Goal: Task Accomplishment & Management: Complete application form

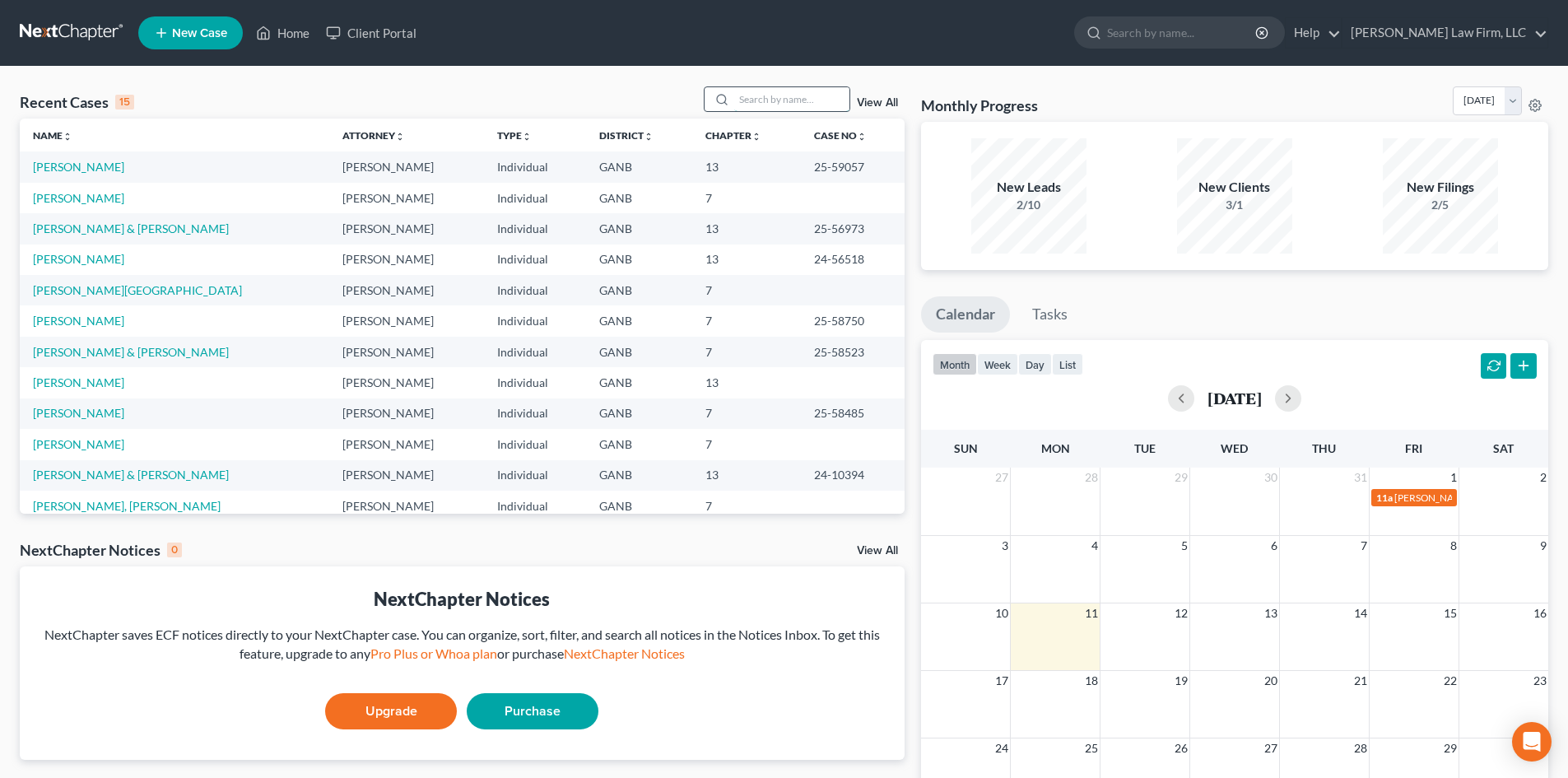
click at [769, 98] on input "search" at bounding box center [792, 99] width 115 height 24
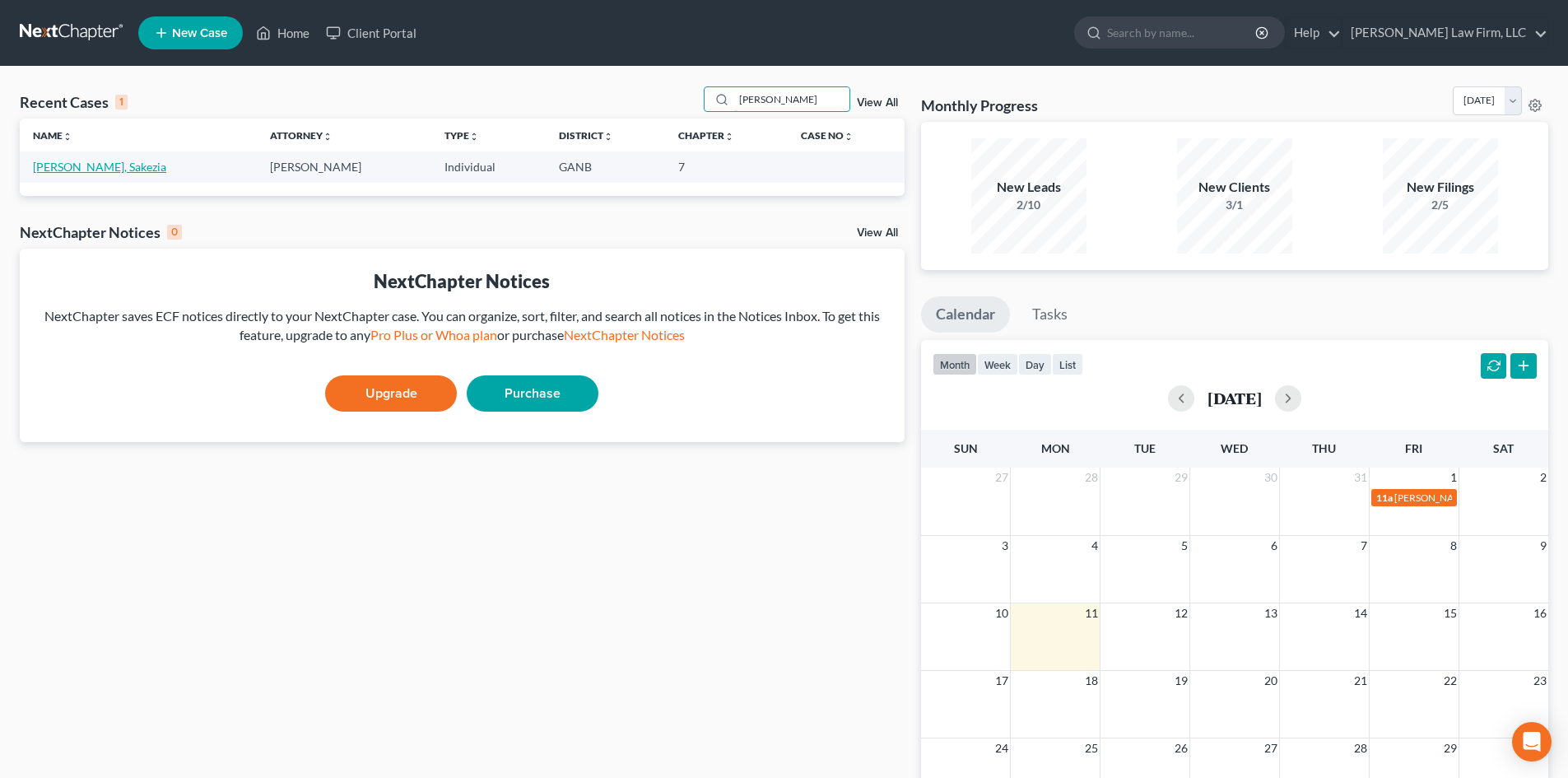
type input "[PERSON_NAME]"
click at [72, 170] on link "[PERSON_NAME], Sakezia" at bounding box center [99, 167] width 133 height 14
select select "10"
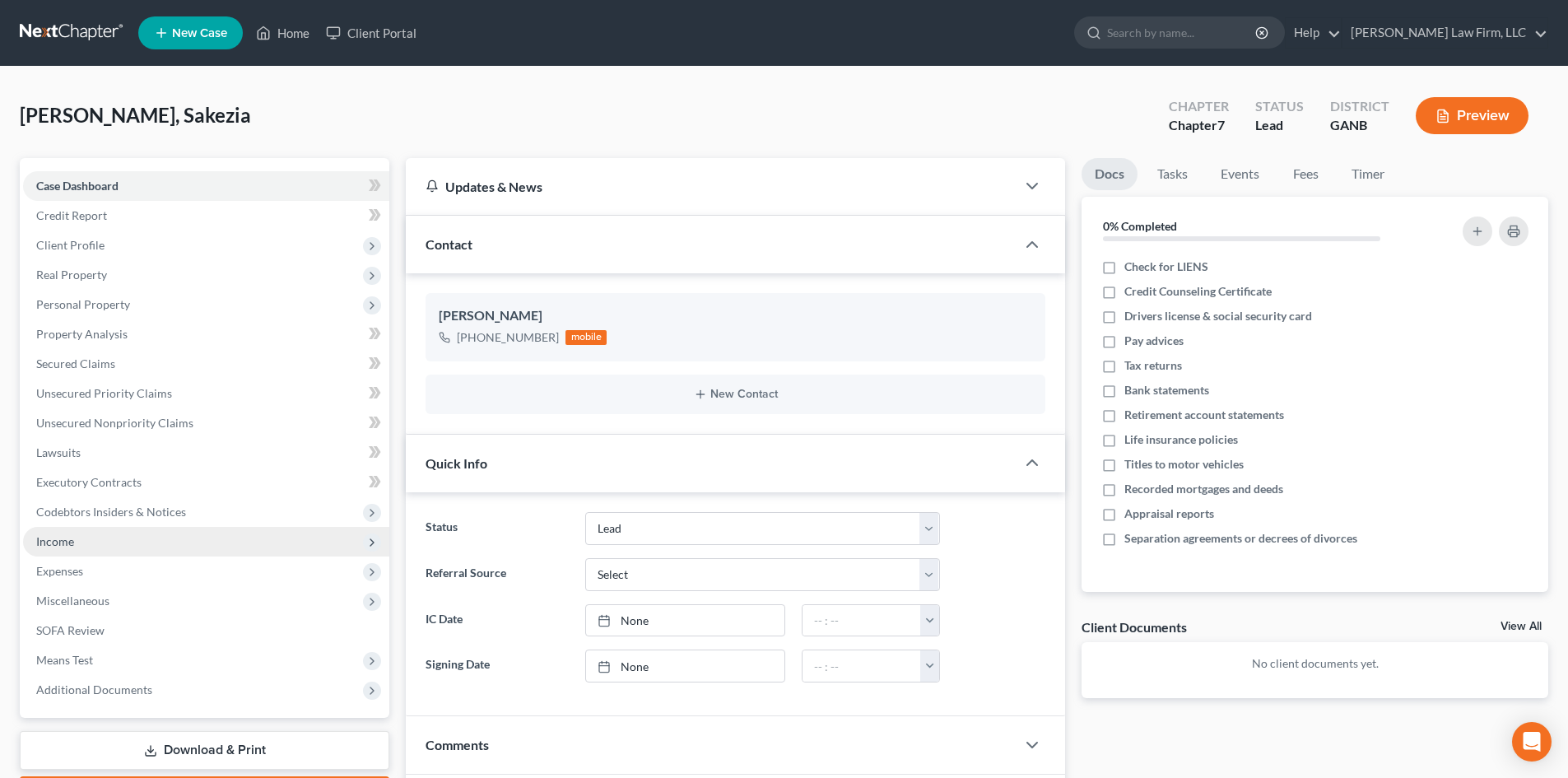
drag, startPoint x: 75, startPoint y: 541, endPoint x: 163, endPoint y: 526, distance: 89.3
click at [75, 541] on span "Income" at bounding box center [206, 541] width 367 height 30
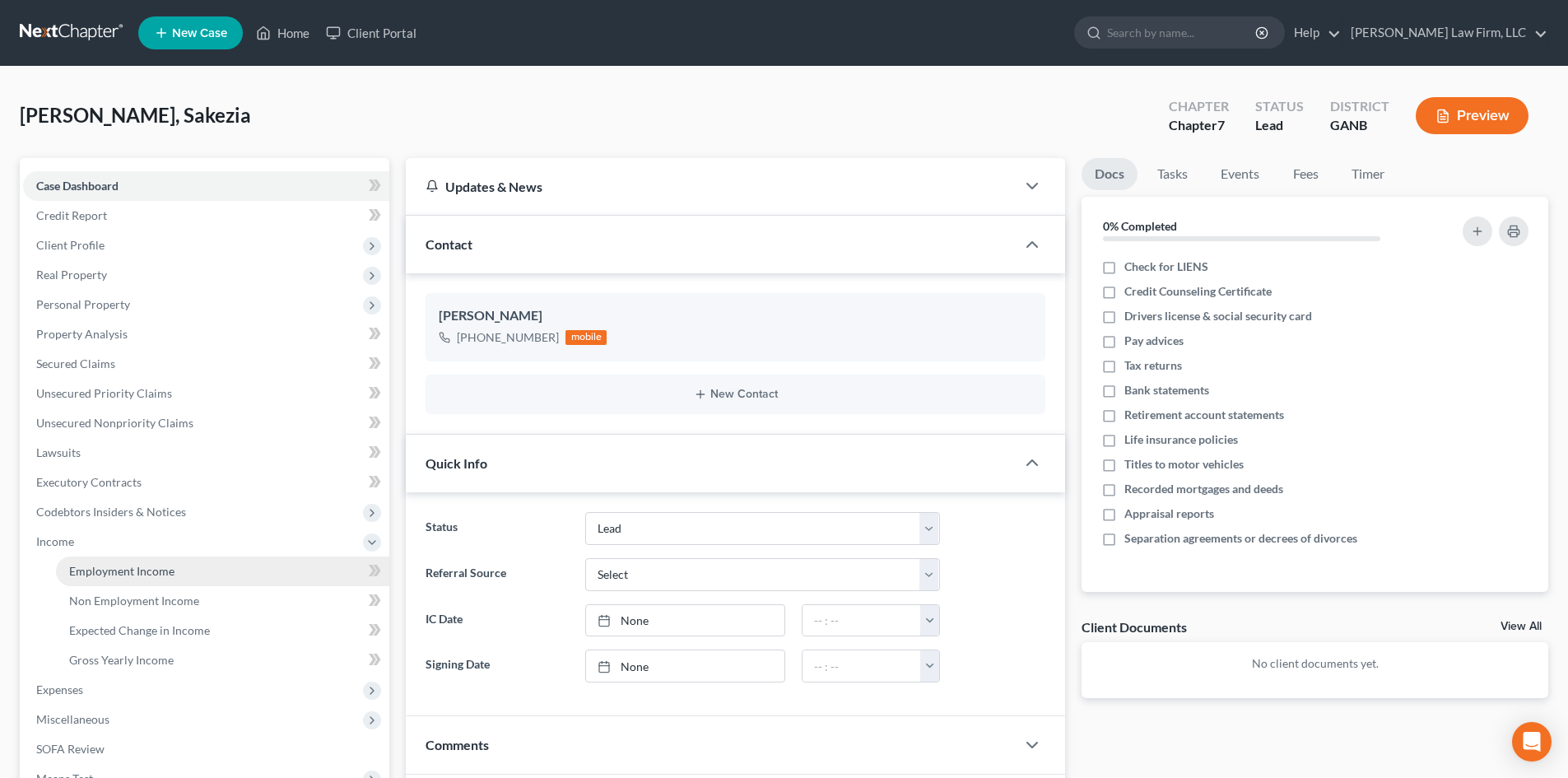
click at [124, 573] on span "Employment Income" at bounding box center [122, 571] width 105 height 14
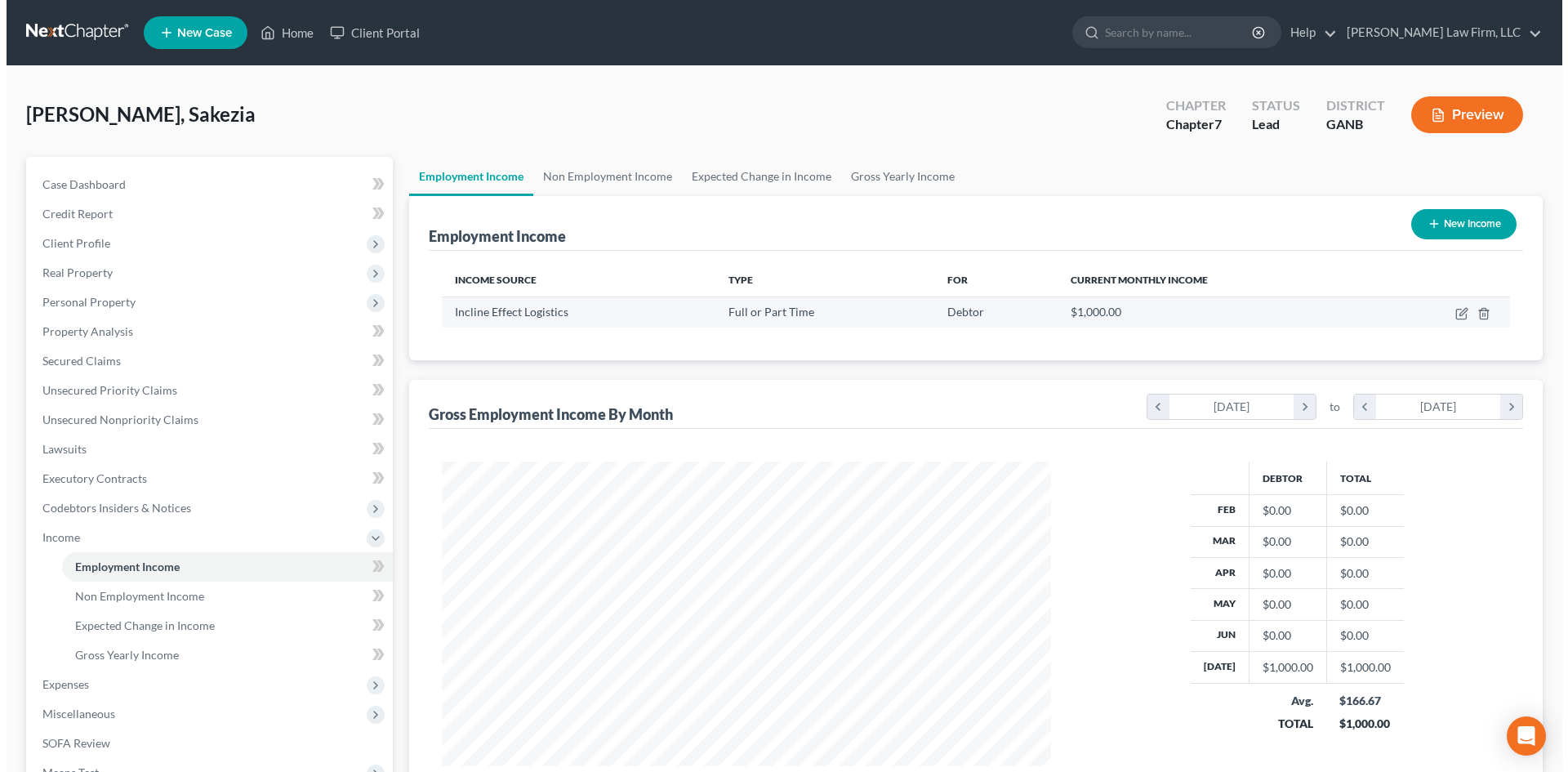
scroll to position [305, 642]
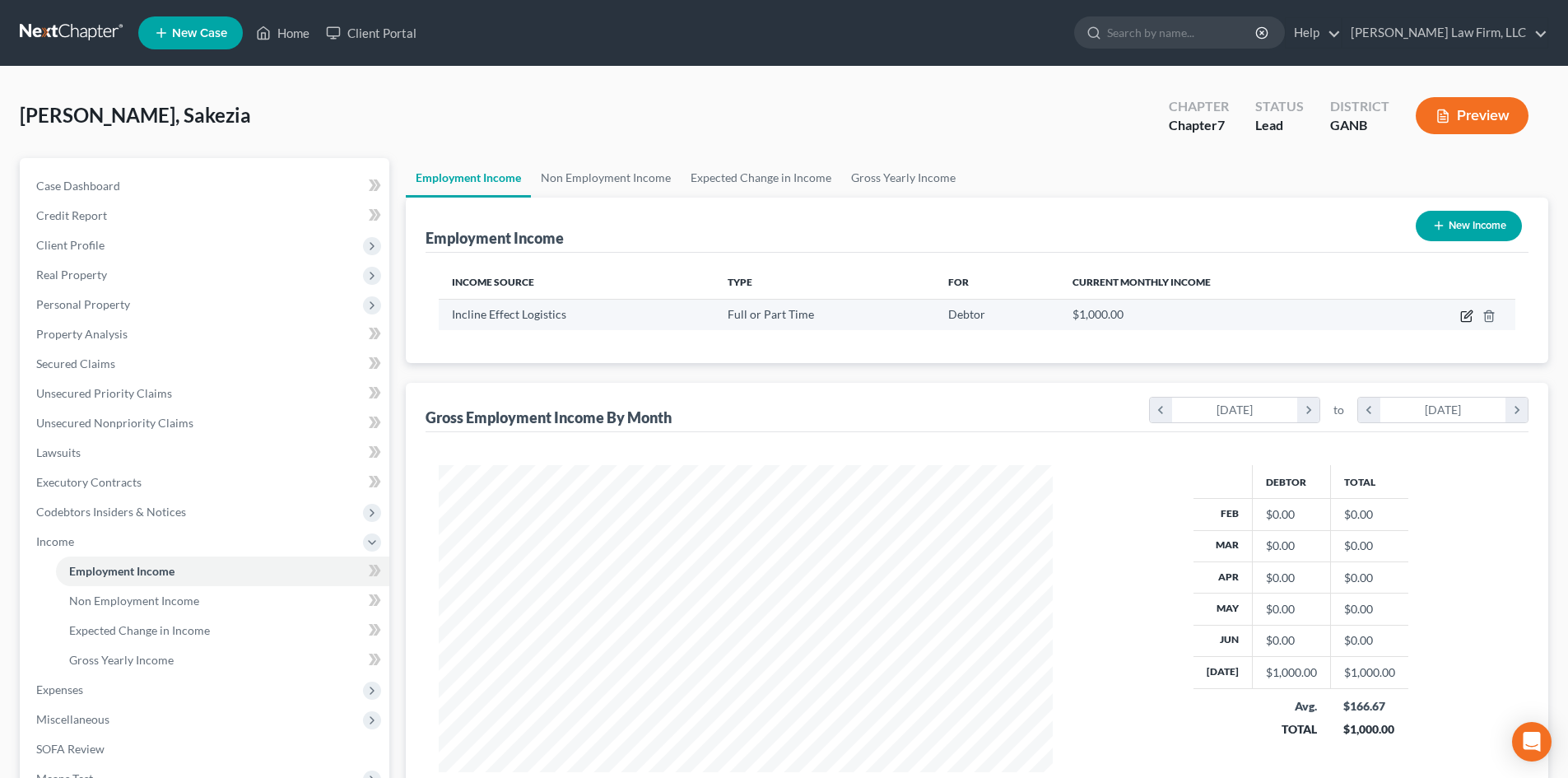
click at [1466, 319] on icon "button" at bounding box center [1467, 317] width 14 height 14
select select "0"
select select "10"
select select "0"
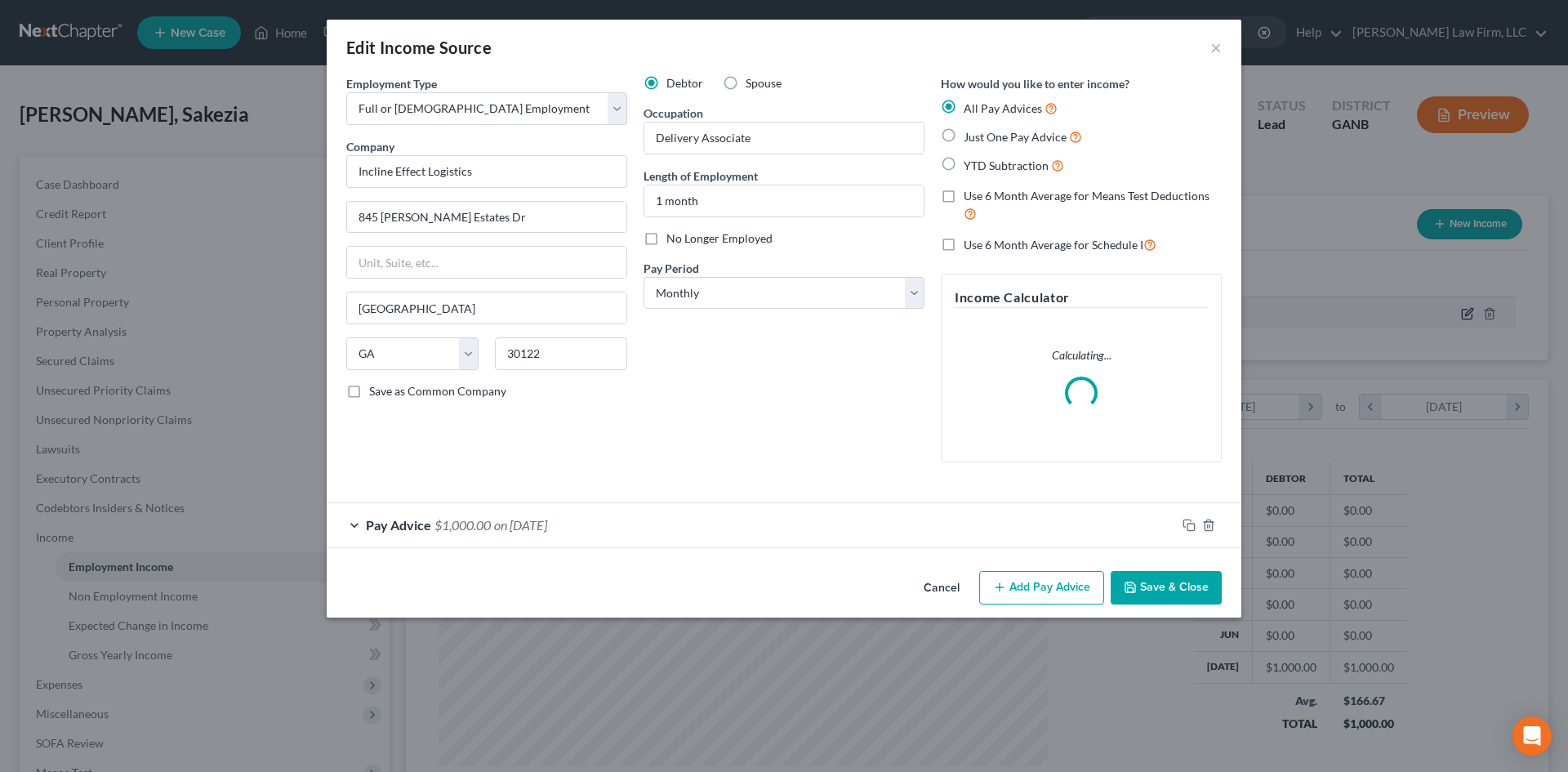
scroll to position [307, 648]
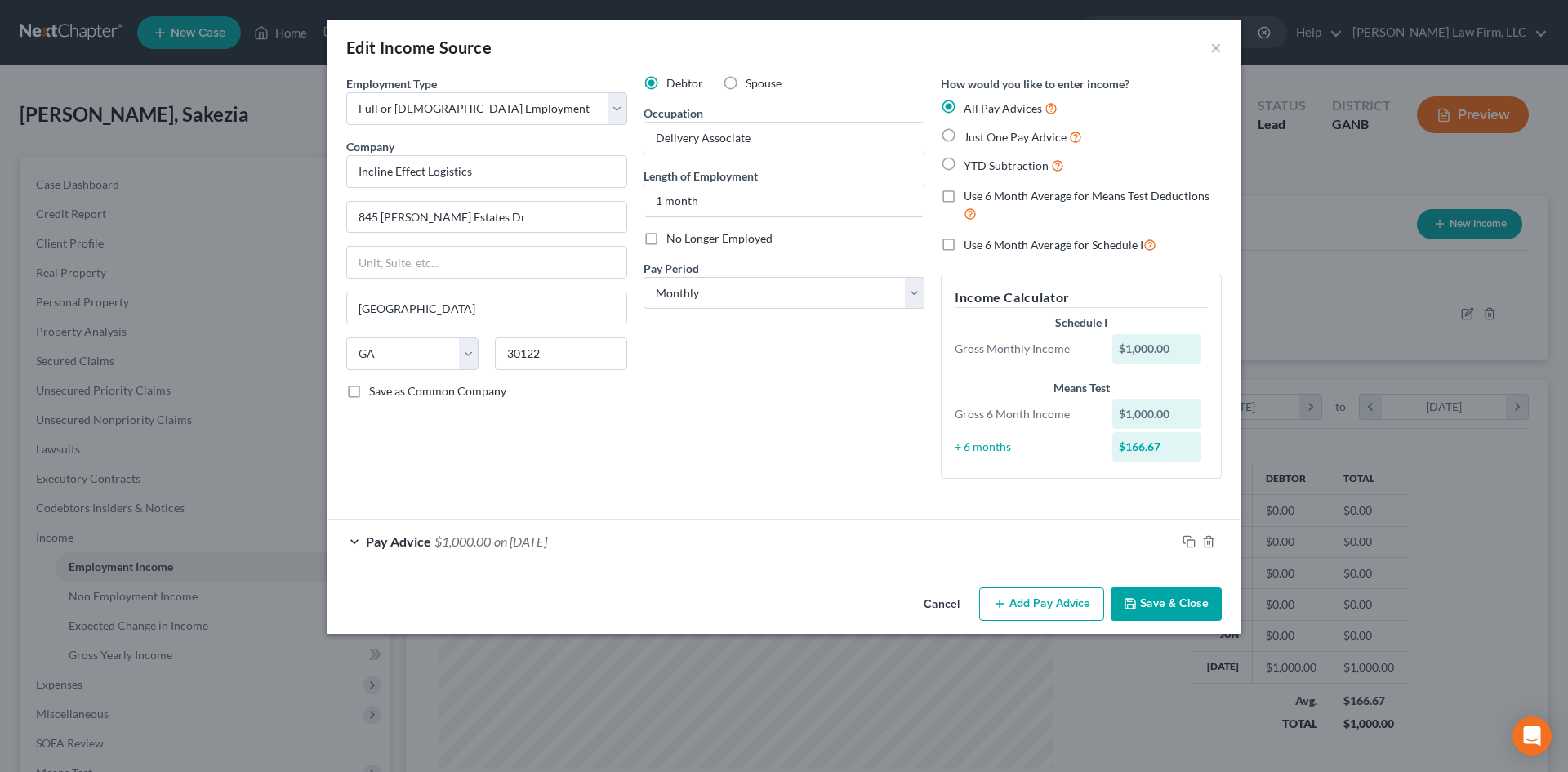
click at [708, 544] on div "Pay Advice $1,000.00 on [DATE]" at bounding box center [751, 541] width 849 height 44
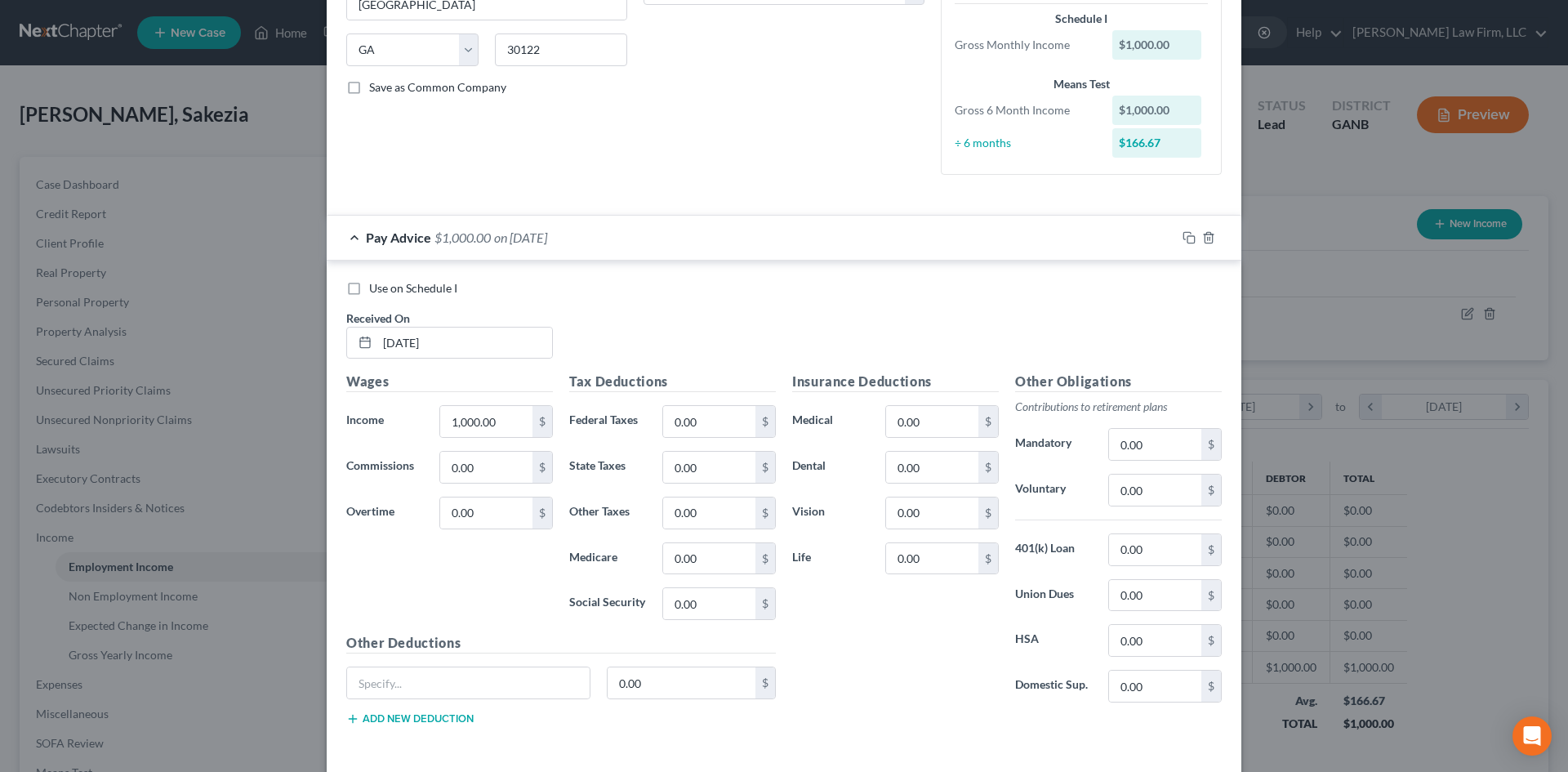
scroll to position [327, 0]
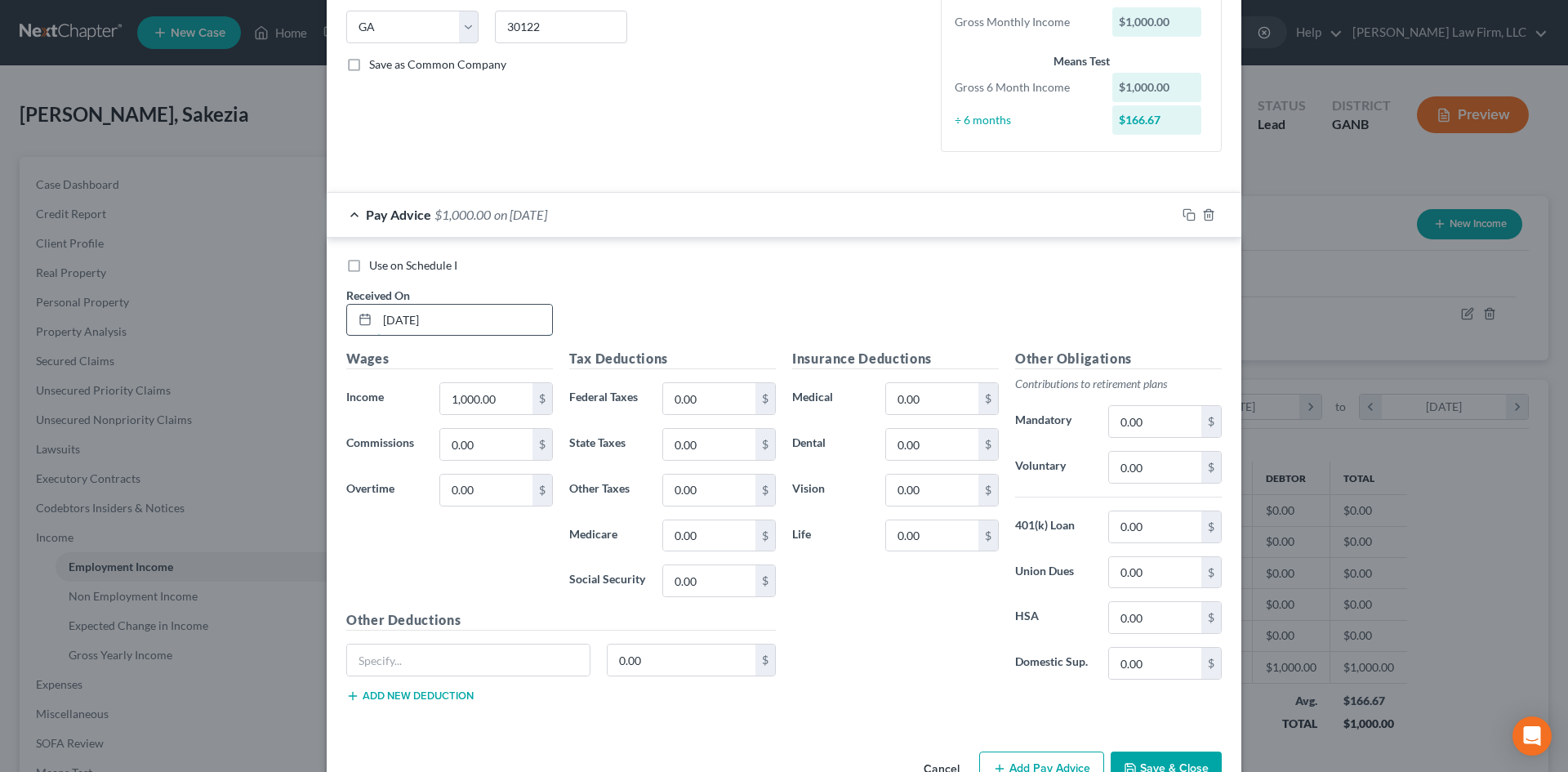
click at [483, 313] on input "[DATE]" at bounding box center [464, 320] width 175 height 31
type input "[DATE]"
type input "494.1"
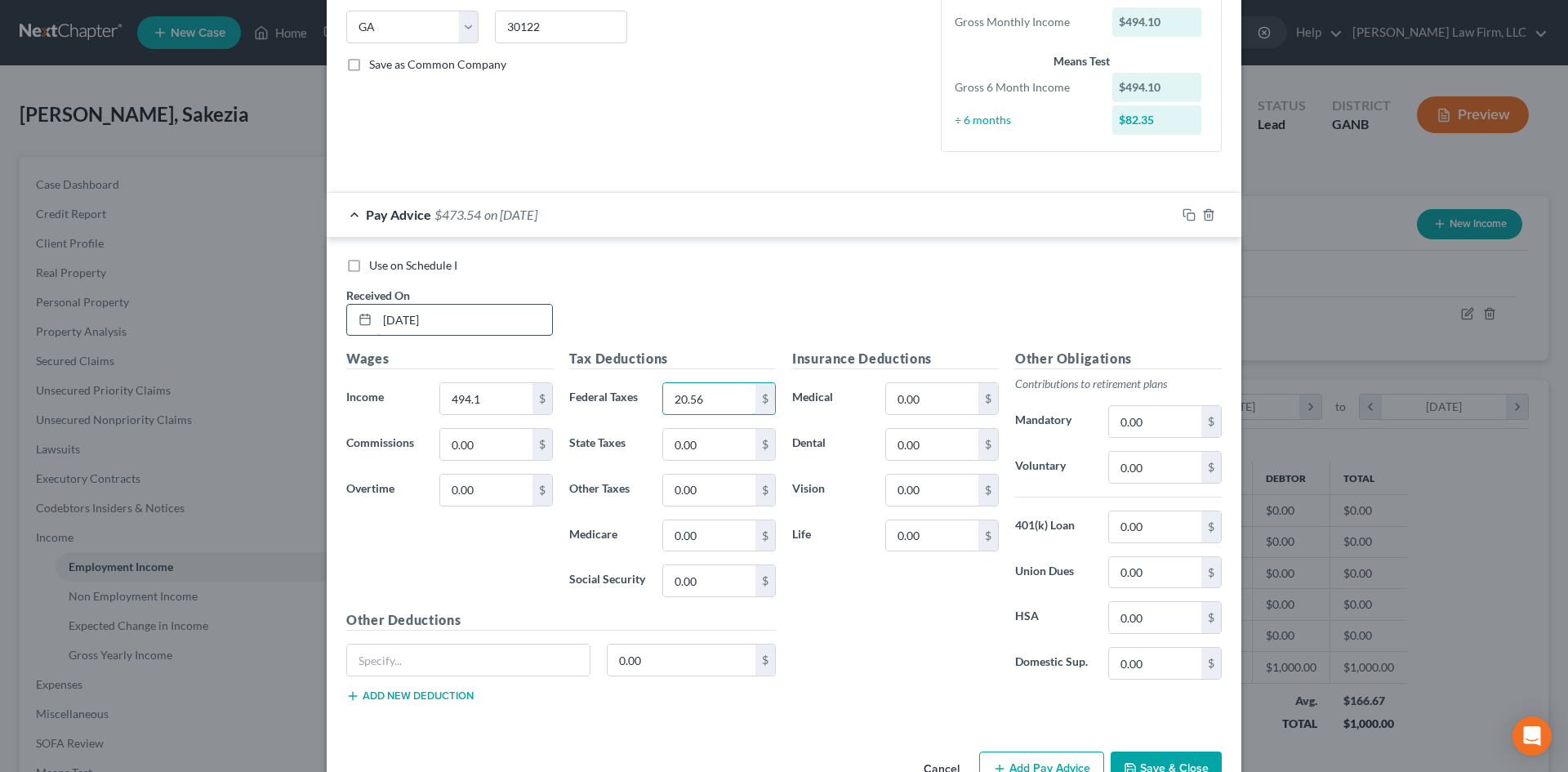
type input "20.56"
type input "13.67"
type input "7.16"
type input "30.63"
click at [1183, 214] on icon "button" at bounding box center [1189, 215] width 13 height 13
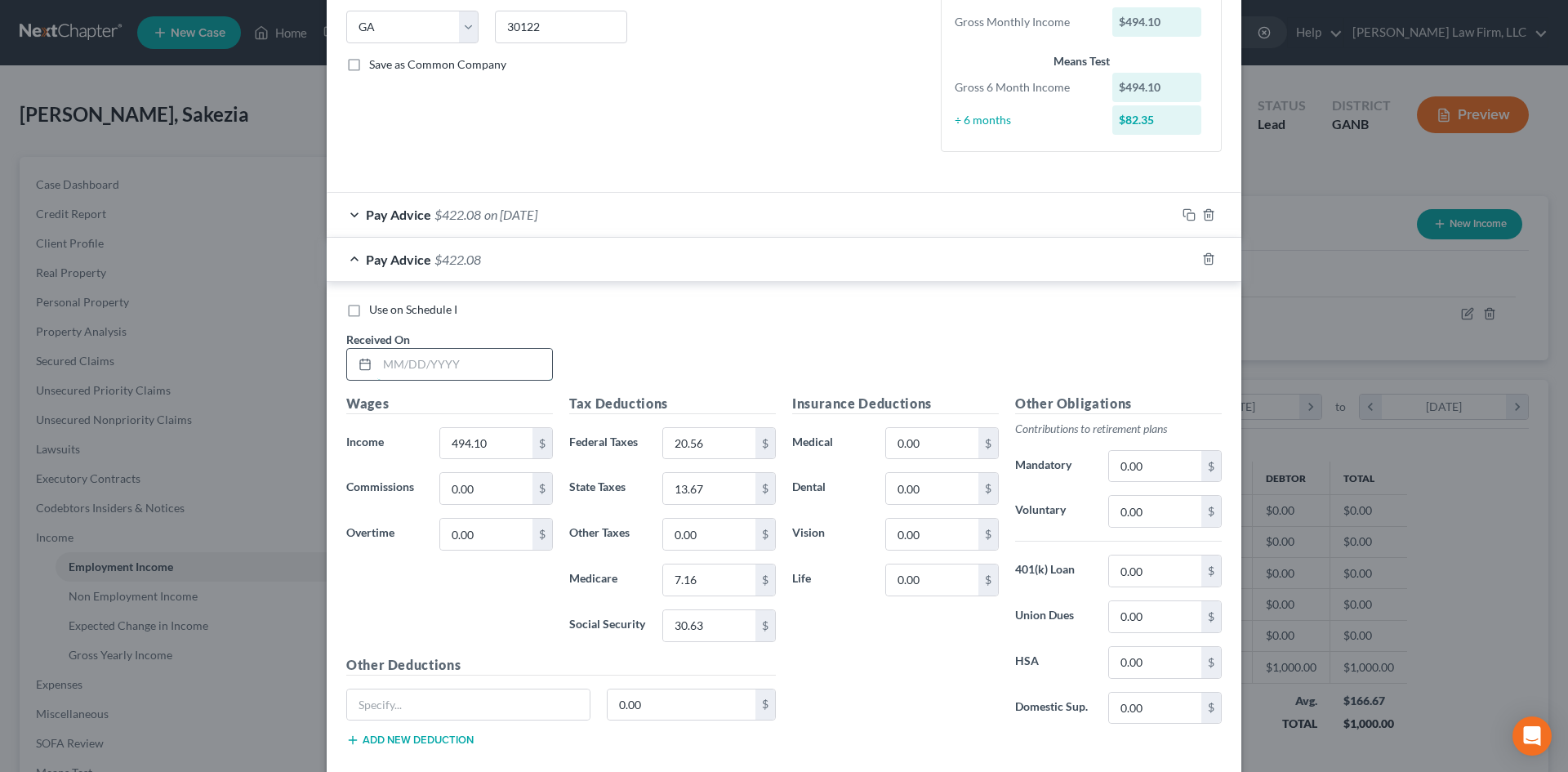
click at [410, 365] on input "text" at bounding box center [464, 364] width 175 height 31
type input "[DATE]"
type input "411.48"
type input "12.3"
type input "9.38"
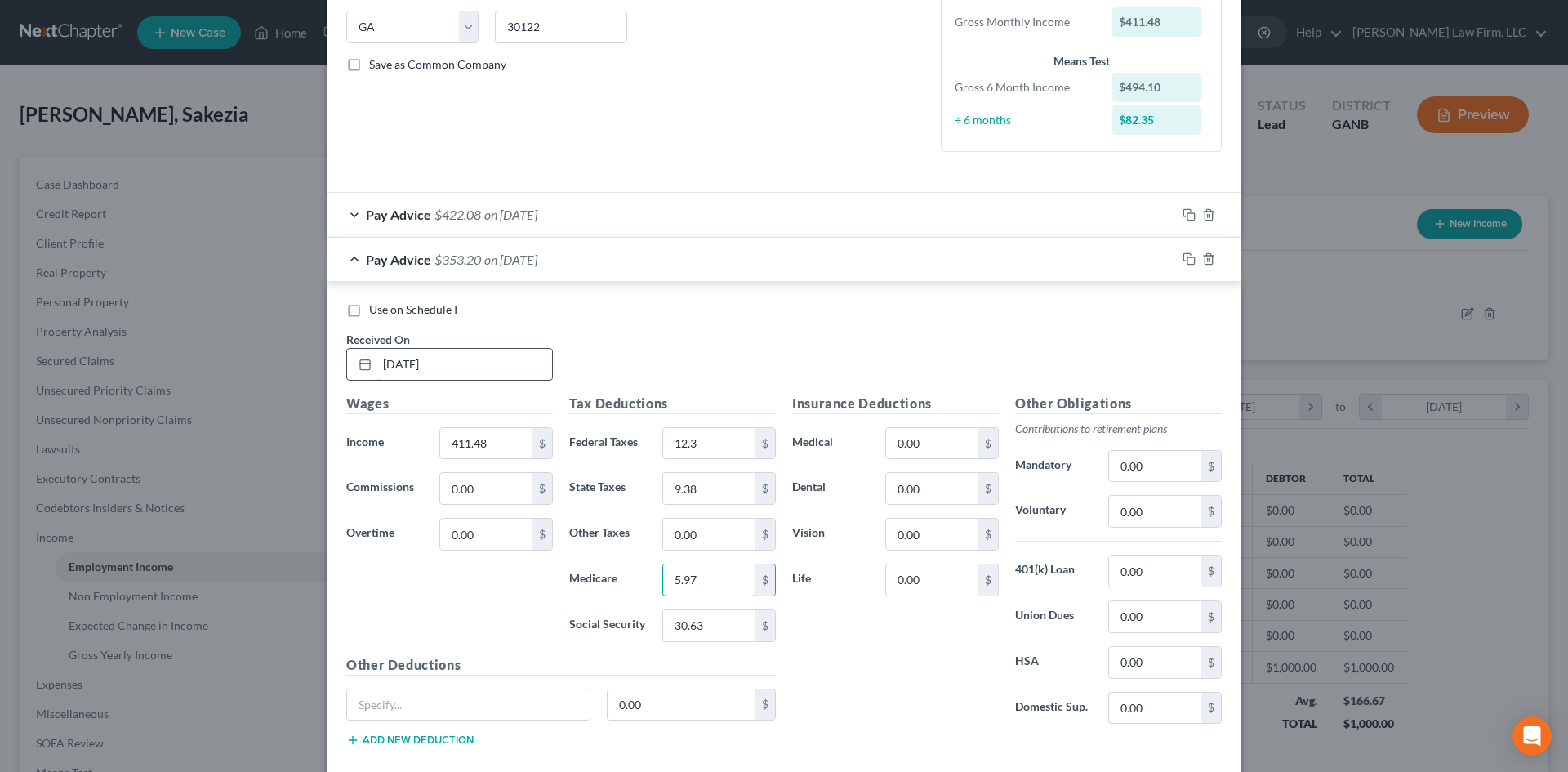
type input "5.97"
type input "25.52"
click at [855, 643] on div "Insurance Deductions Medical 0.00 $ Dental 0.00 $ Vision 0.00 $ Life 0.00 $" at bounding box center [894, 565] width 223 height 344
click at [1183, 255] on icon "button" at bounding box center [1189, 259] width 13 height 13
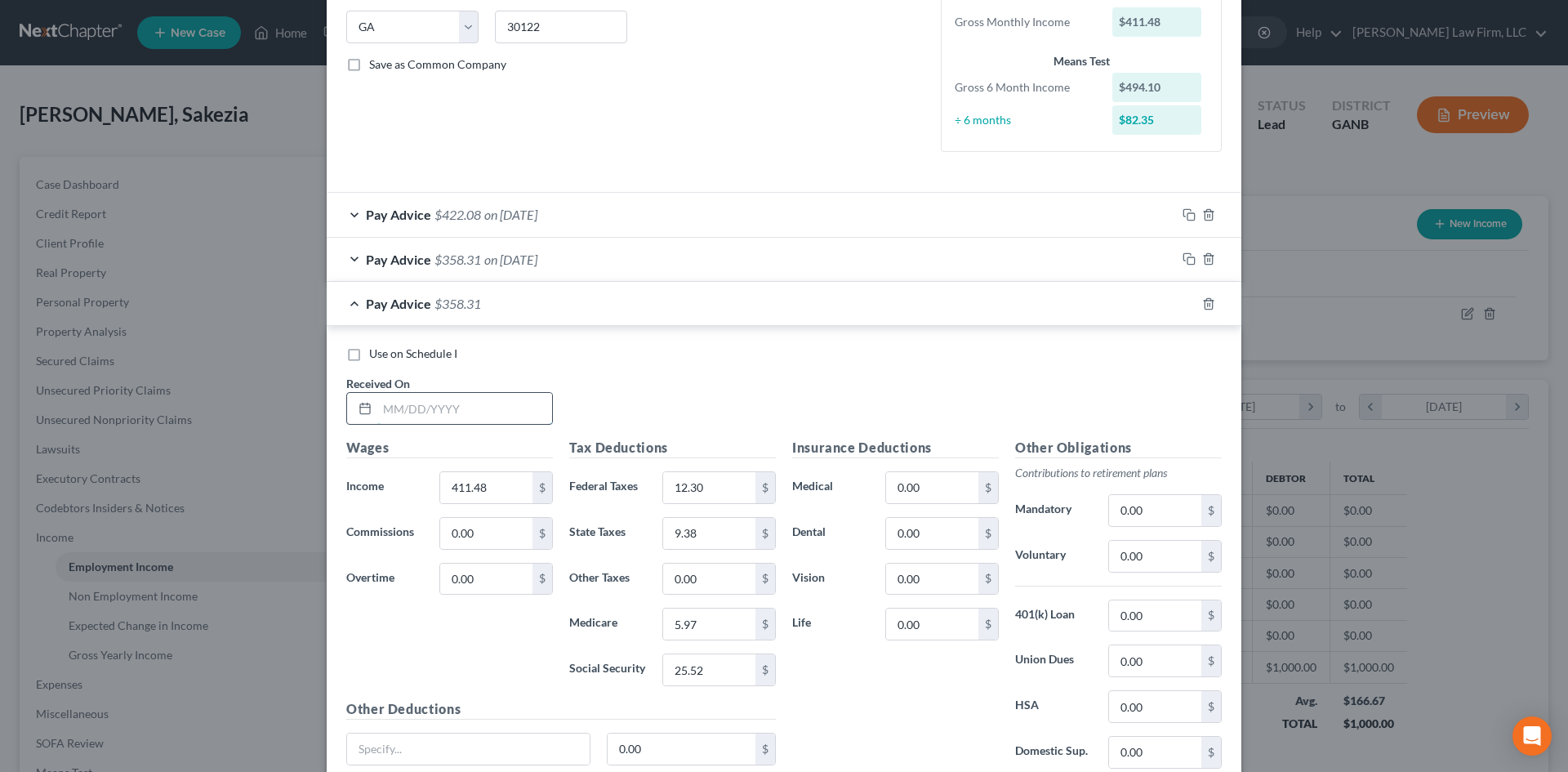
click at [458, 412] on input "text" at bounding box center [464, 408] width 175 height 31
type input "[DATE]"
type input "364.91"
type input "7.65"
type input "6.96"
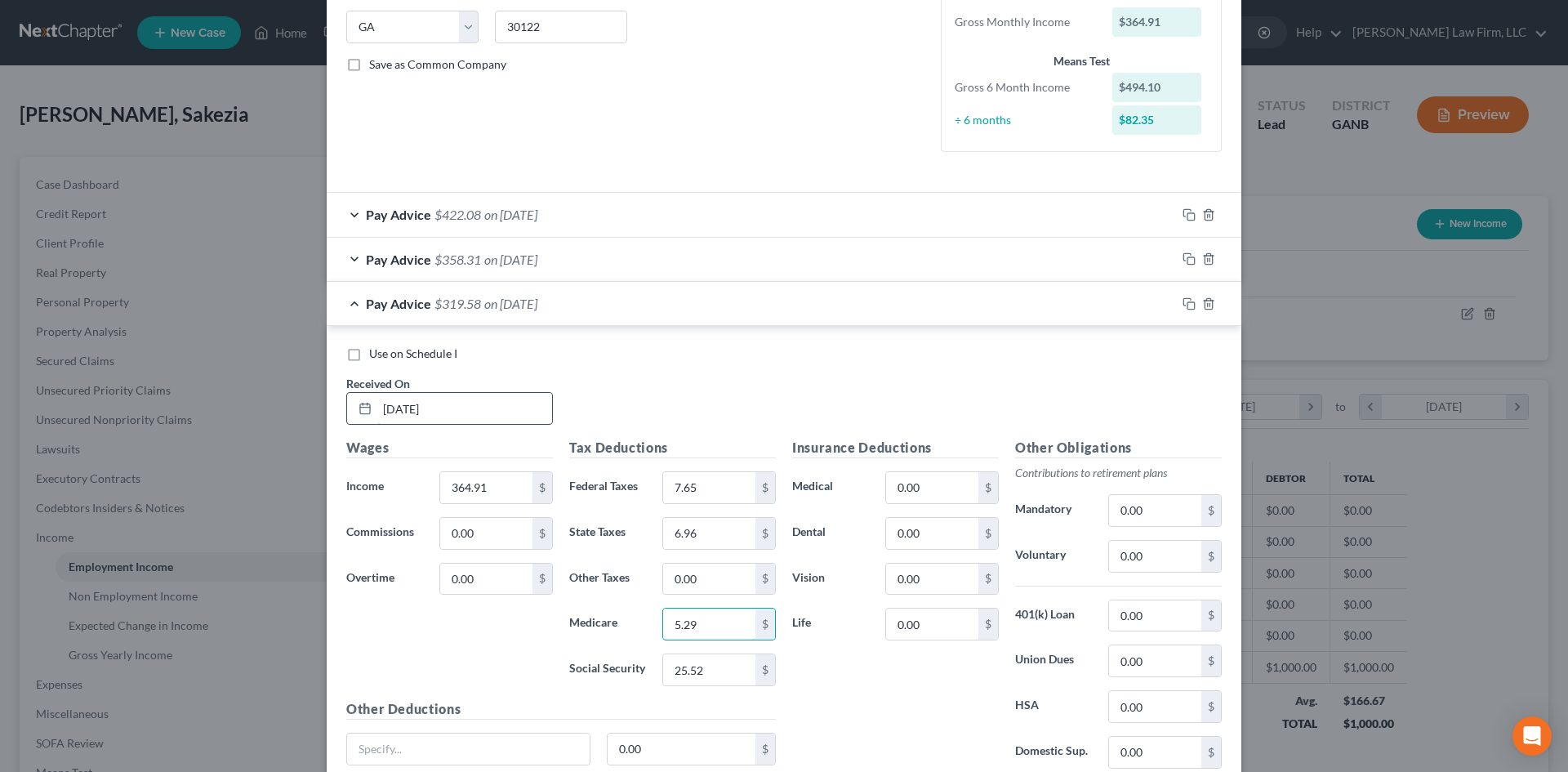
type input "5.29"
type input "22.62"
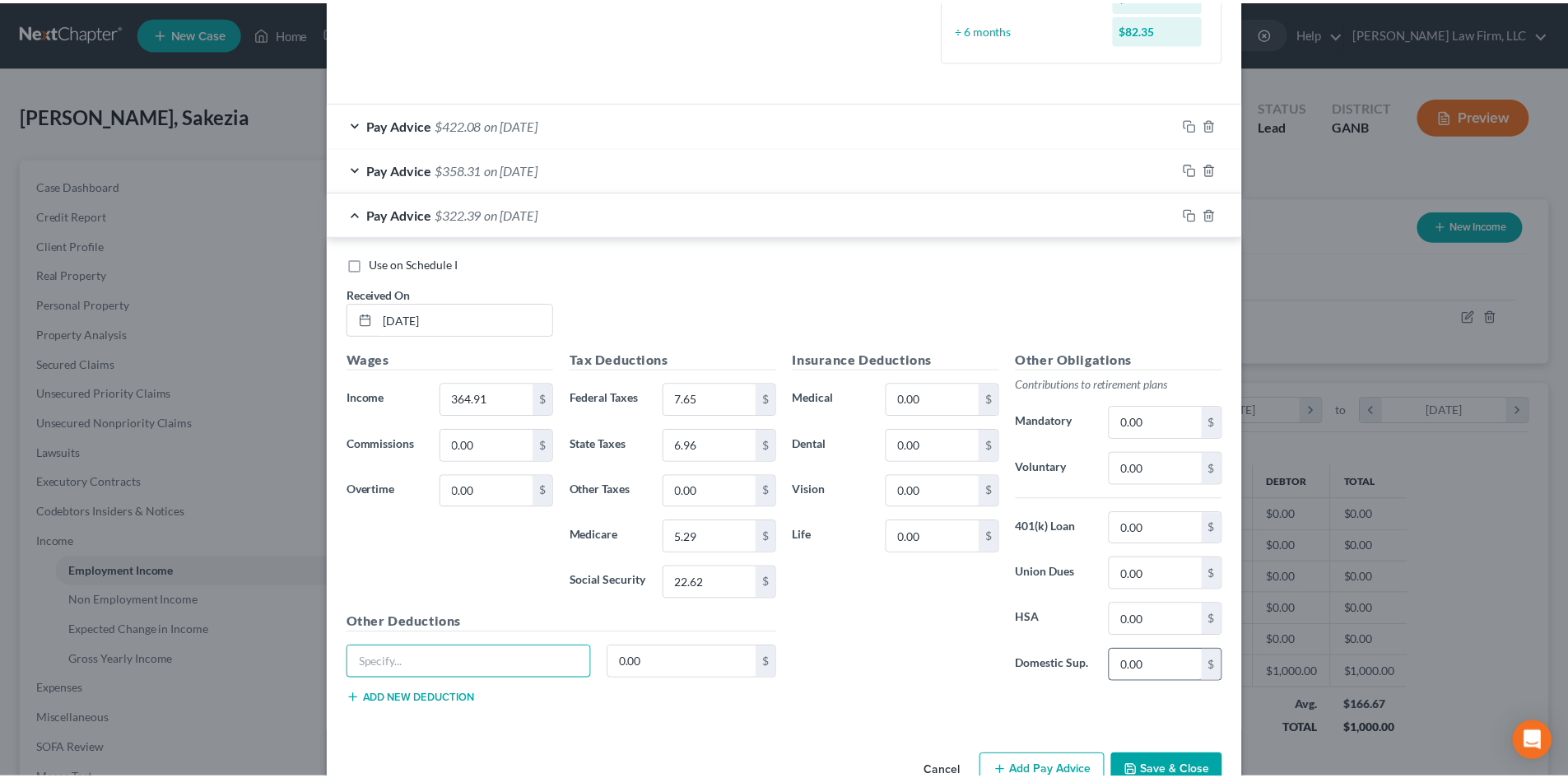
scroll to position [465, 0]
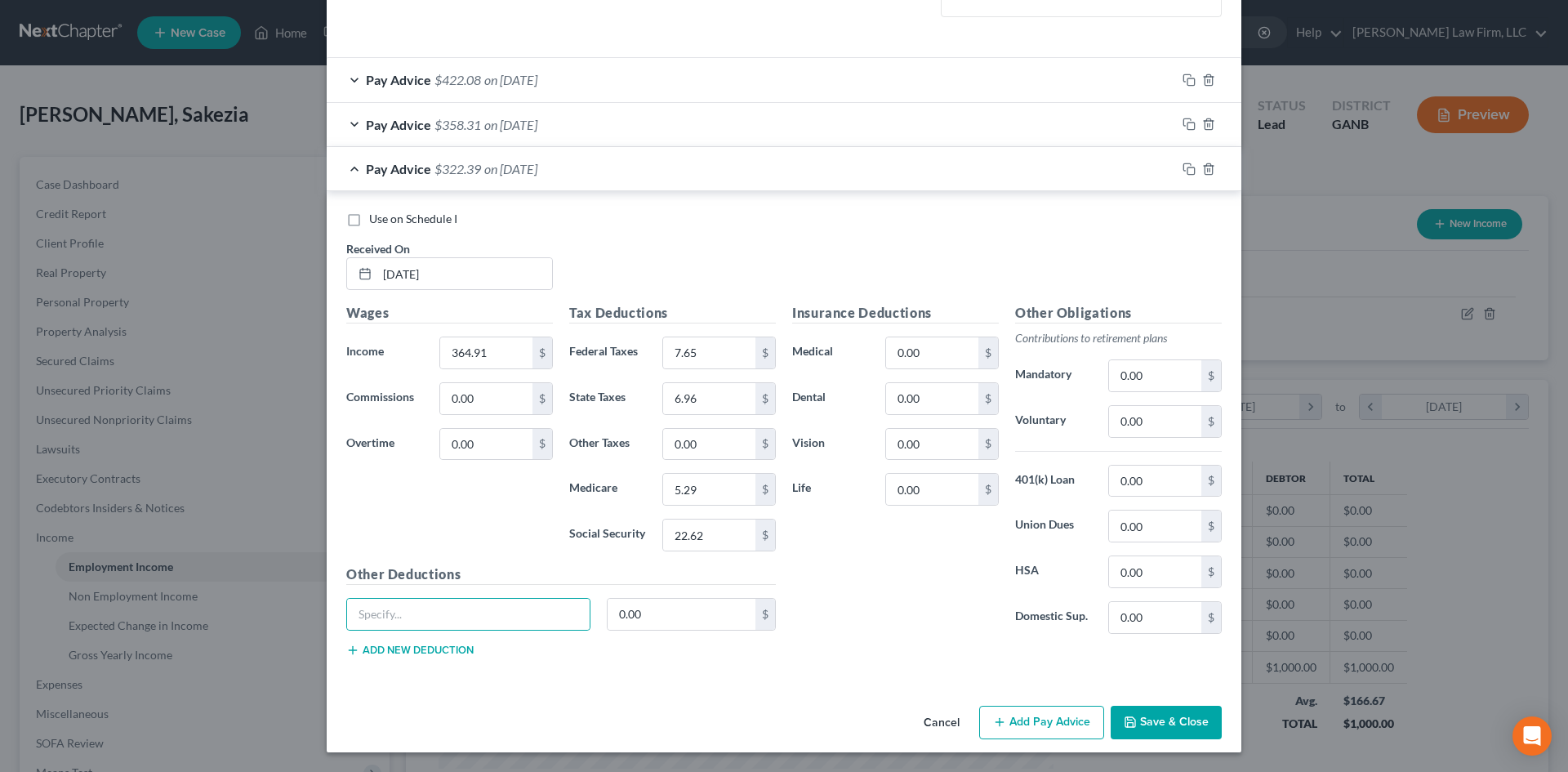
click at [1174, 716] on button "Save & Close" at bounding box center [1166, 722] width 111 height 34
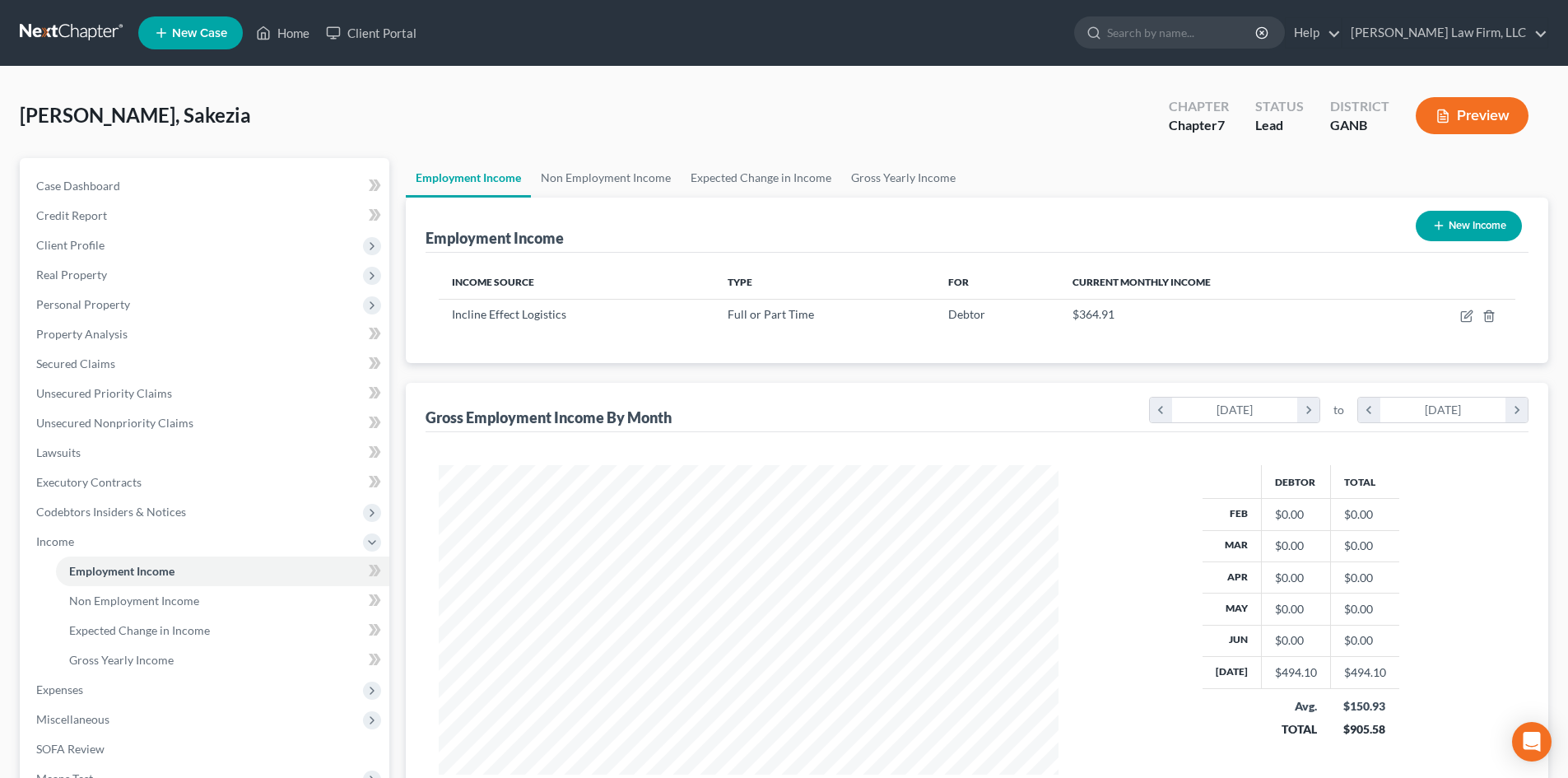
scroll to position [822719, 822457]
click at [121, 662] on span "Gross Yearly Income" at bounding box center [121, 659] width 104 height 14
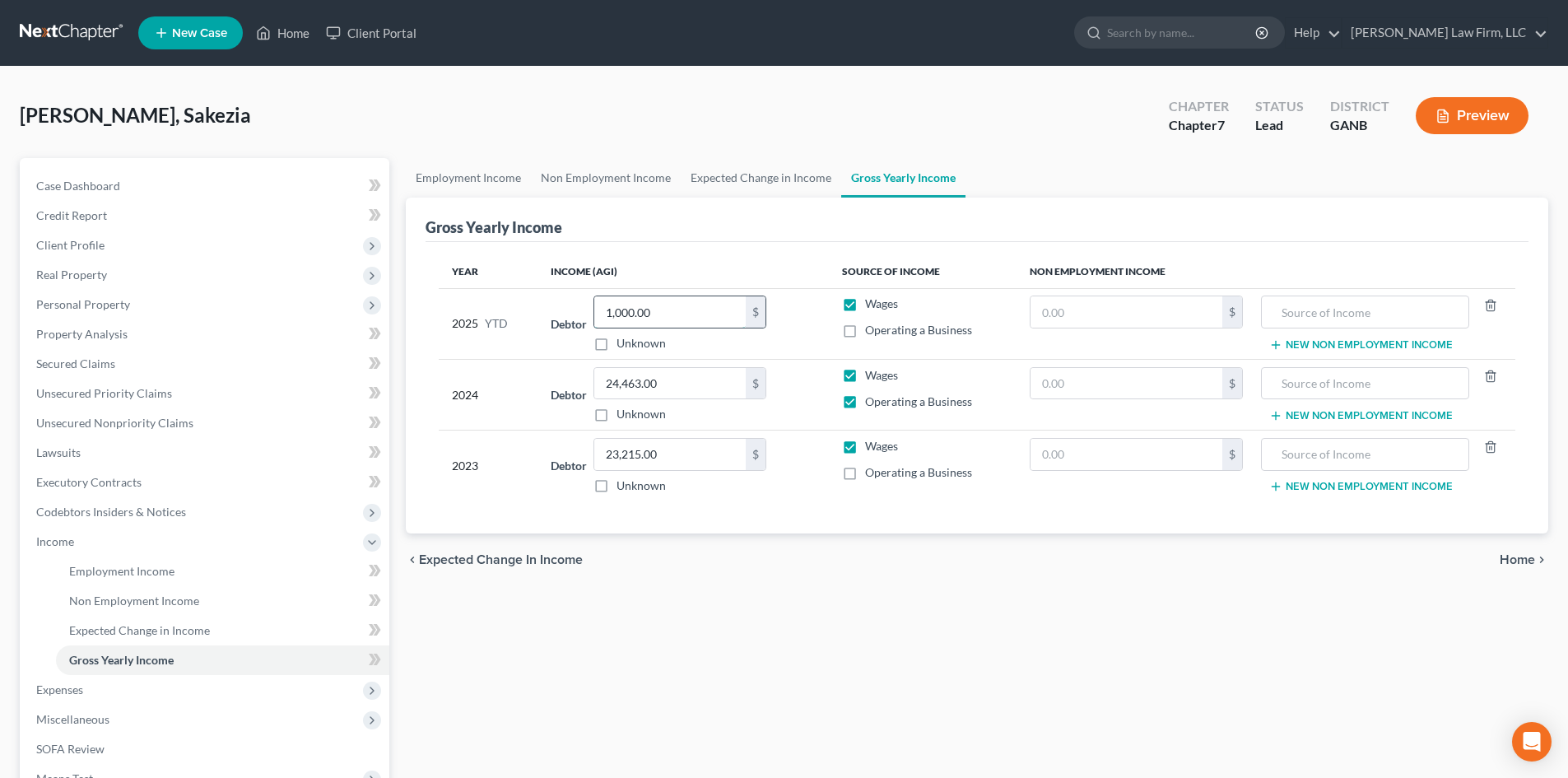
click at [653, 320] on input "1,000.00" at bounding box center [670, 312] width 152 height 31
type input "1,270"
click at [897, 525] on div "Year Income (AGI) Source of Income Non Employment Income 2025 YTD Debtor 1,270.…" at bounding box center [977, 388] width 1103 height 292
click at [67, 368] on span "Secured Claims" at bounding box center [75, 363] width 79 height 14
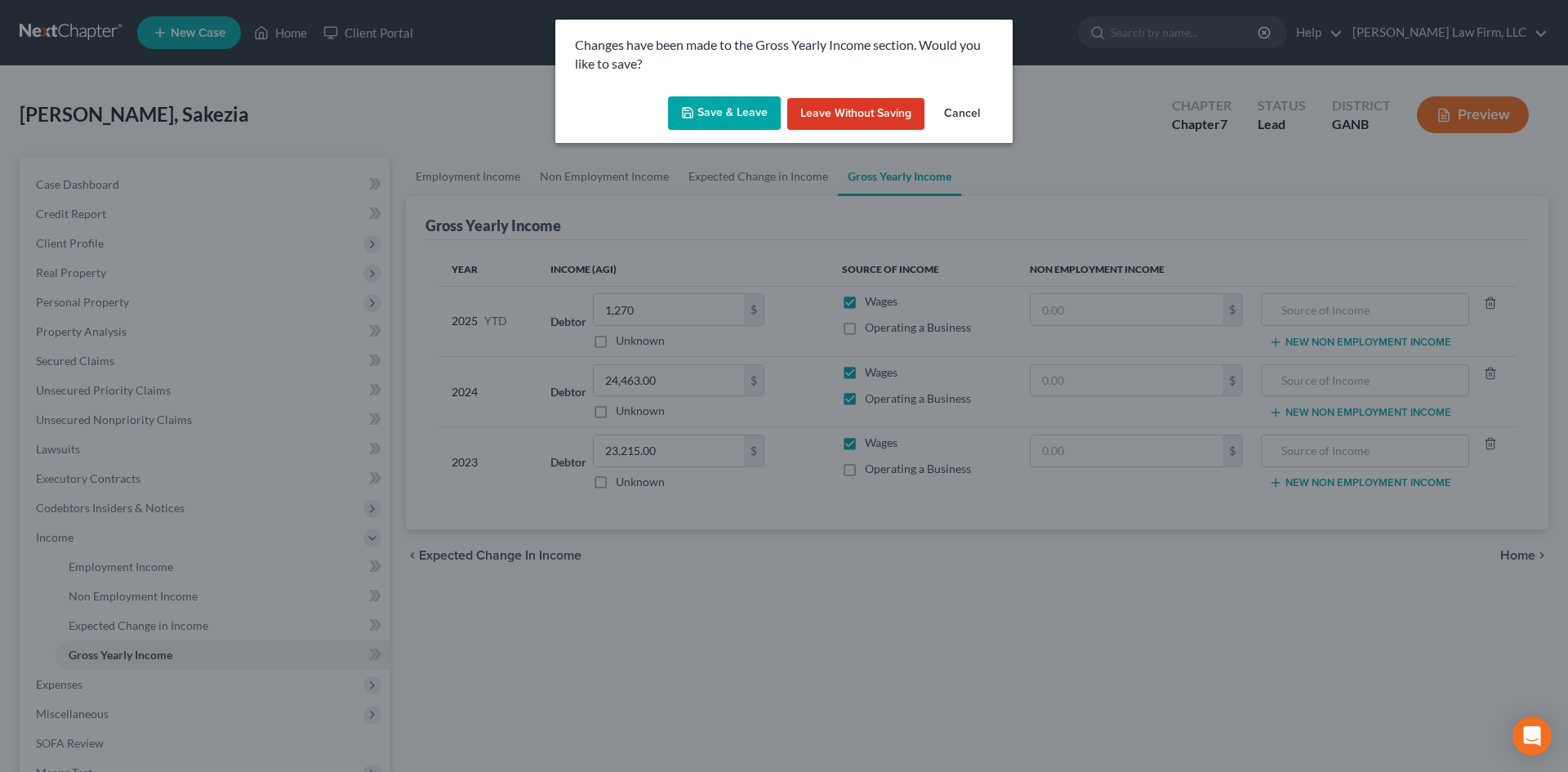
click at [744, 104] on button "Save & Leave" at bounding box center [724, 113] width 113 height 34
